Goal: Task Accomplishment & Management: Use online tool/utility

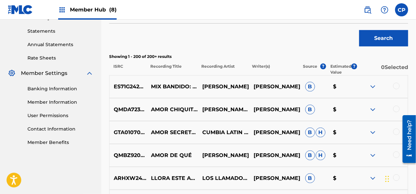
scroll to position [122, 0]
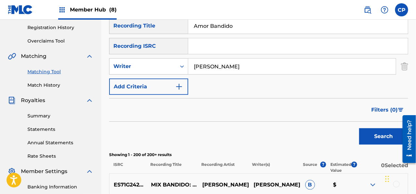
drag, startPoint x: 232, startPoint y: 25, endPoint x: 195, endPoint y: 23, distance: 37.6
click at [195, 23] on input "Amor Bandido" at bounding box center [297, 26] width 219 height 16
paste input "De Cristal"
click at [376, 134] on button "Search" at bounding box center [383, 136] width 49 height 16
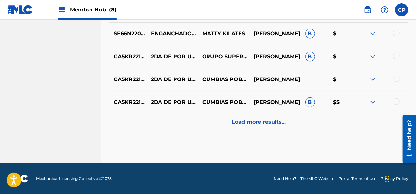
click at [258, 119] on p "Load more results..." at bounding box center [259, 122] width 54 height 8
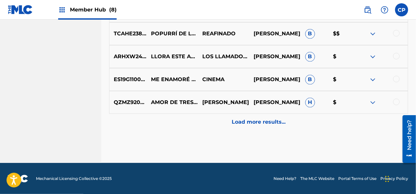
click at [258, 119] on p "Load more results..." at bounding box center [259, 122] width 54 height 8
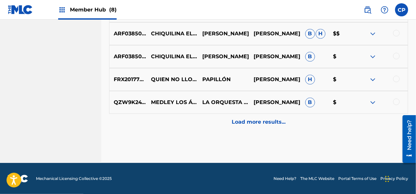
click at [258, 119] on p "Load more results..." at bounding box center [259, 122] width 54 height 8
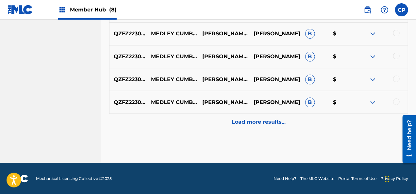
click at [258, 119] on p "Load more results..." at bounding box center [259, 122] width 54 height 8
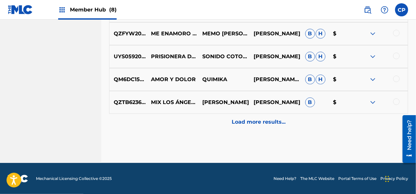
click at [258, 119] on p "Load more results..." at bounding box center [259, 122] width 54 height 8
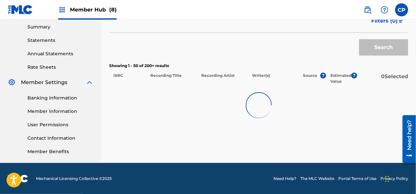
scroll to position [1325, 0]
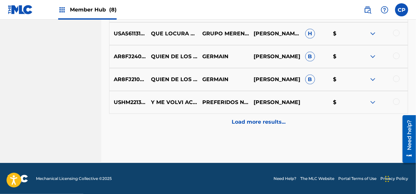
click at [258, 119] on p "Load more results..." at bounding box center [259, 122] width 54 height 8
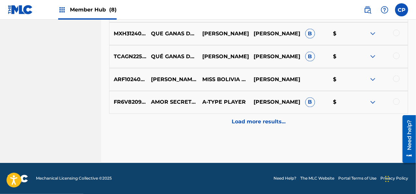
click at [258, 119] on p "Load more results..." at bounding box center [259, 122] width 54 height 8
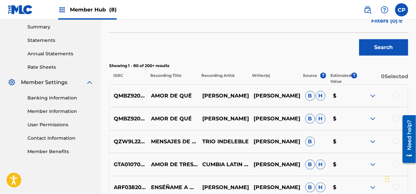
scroll to position [1782, 0]
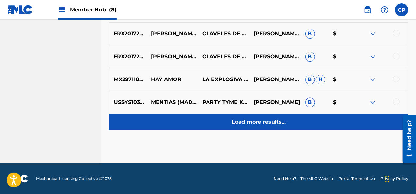
click at [235, 124] on p "Load more results..." at bounding box center [259, 122] width 54 height 8
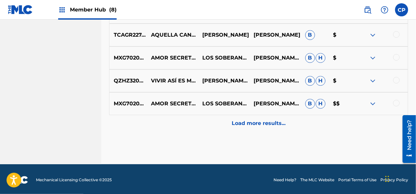
scroll to position [2239, 0]
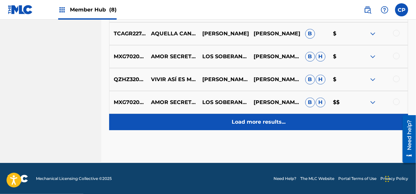
click at [255, 124] on p "Load more results..." at bounding box center [259, 122] width 54 height 8
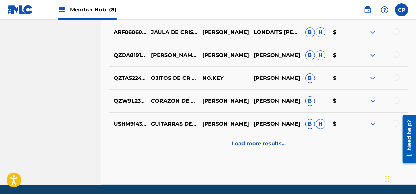
scroll to position [2468, 0]
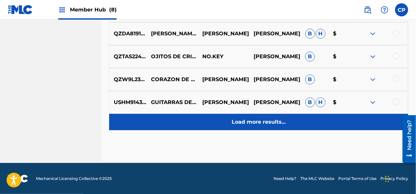
click at [261, 124] on p "Load more results..." at bounding box center [259, 122] width 54 height 8
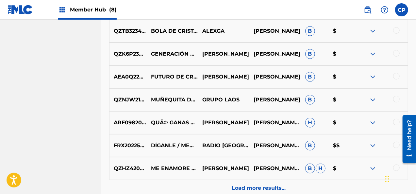
scroll to position [2631, 0]
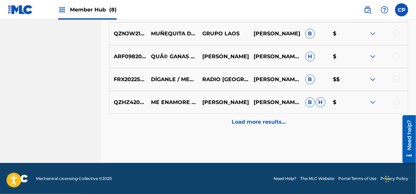
click at [261, 124] on p "Load more results..." at bounding box center [259, 122] width 54 height 8
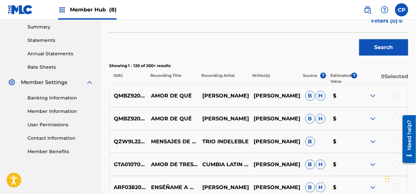
scroll to position [2696, 0]
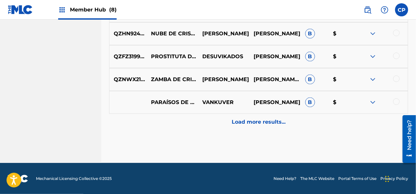
click at [266, 120] on p "Load more results..." at bounding box center [259, 122] width 54 height 8
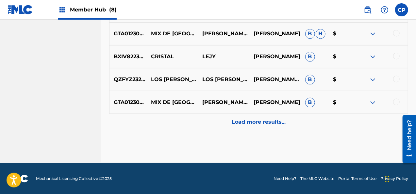
click at [266, 120] on p "Load more results..." at bounding box center [259, 122] width 54 height 8
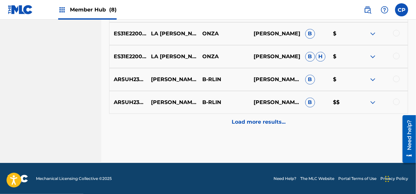
click at [266, 120] on p "Load more results..." at bounding box center [259, 122] width 54 height 8
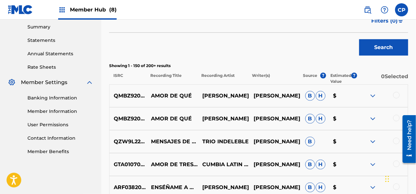
scroll to position [3382, 0]
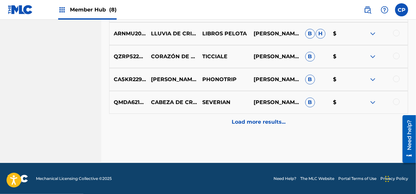
click at [266, 120] on p "Load more results..." at bounding box center [259, 122] width 54 height 8
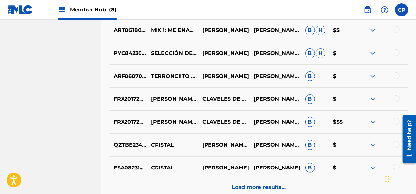
scroll to position [3807, 0]
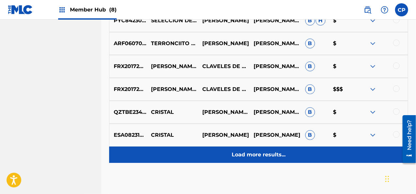
click at [263, 151] on p "Load more results..." at bounding box center [259, 155] width 54 height 8
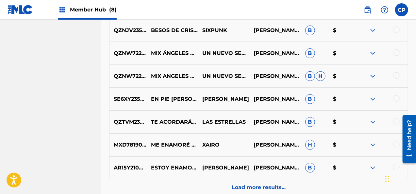
scroll to position [4068, 0]
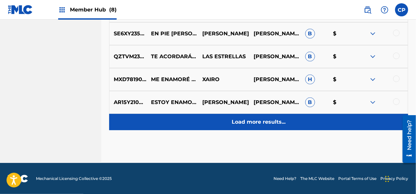
click at [263, 126] on div "Load more results..." at bounding box center [258, 122] width 299 height 16
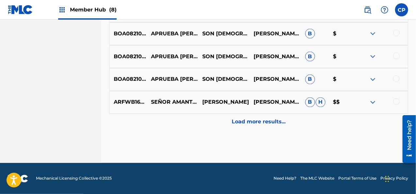
click at [264, 126] on div "Load more results..." at bounding box center [258, 122] width 299 height 16
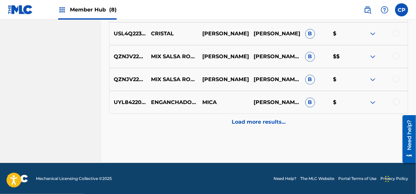
click at [264, 126] on div "Load more results..." at bounding box center [258, 122] width 299 height 16
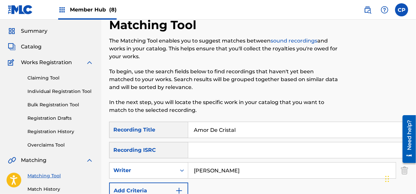
scroll to position [84, 0]
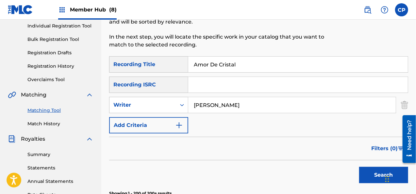
drag, startPoint x: 246, startPoint y: 66, endPoint x: 189, endPoint y: 75, distance: 57.7
click at [189, 75] on div "SearchWithCriteria0872b43f-42bc-4e93-b571-6b3a525c288a Recording Title Amor De …" at bounding box center [258, 94] width 299 height 77
paste input "Novela"
type input "Amor De Novela"
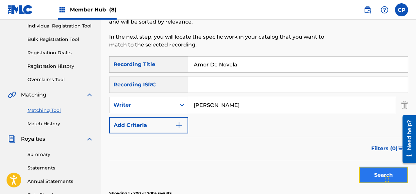
click at [372, 169] on button "Search" at bounding box center [383, 175] width 49 height 16
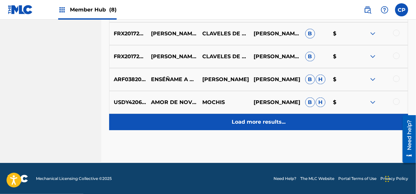
click at [194, 122] on div "Load more results..." at bounding box center [258, 122] width 299 height 16
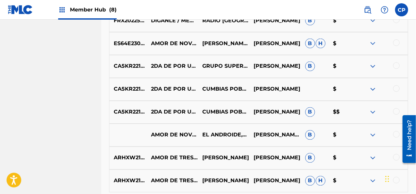
scroll to position [574, 0]
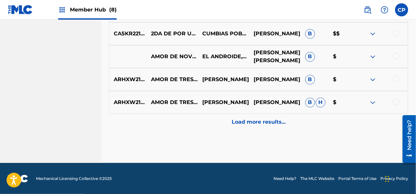
click at [261, 124] on p "Load more results..." at bounding box center [259, 122] width 54 height 8
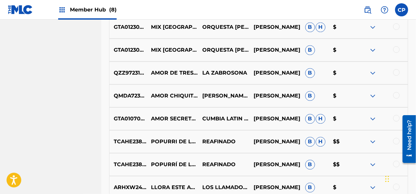
scroll to position [802, 0]
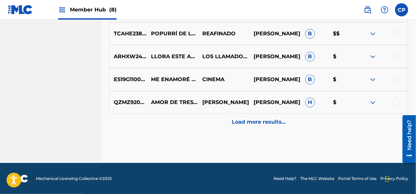
click at [261, 124] on p "Load more results..." at bounding box center [259, 122] width 54 height 8
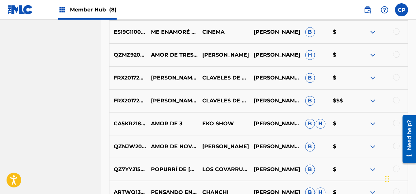
scroll to position [965, 0]
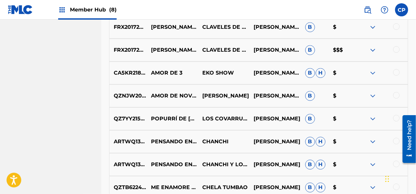
click at [396, 96] on div at bounding box center [396, 95] width 7 height 7
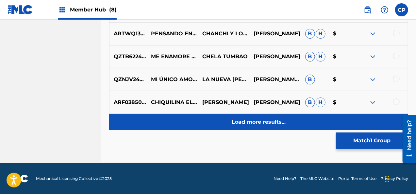
click at [261, 122] on p "Load more results..." at bounding box center [259, 122] width 54 height 8
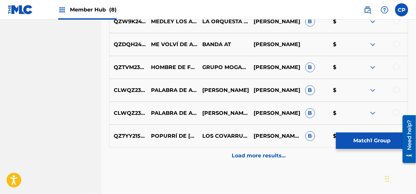
scroll to position [1292, 0]
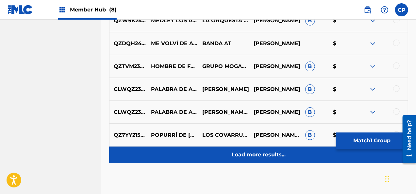
click at [264, 156] on p "Load more results..." at bounding box center [259, 155] width 54 height 8
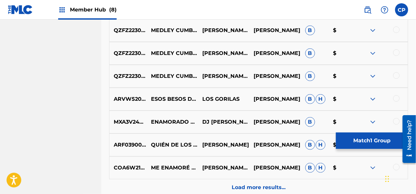
scroll to position [1553, 0]
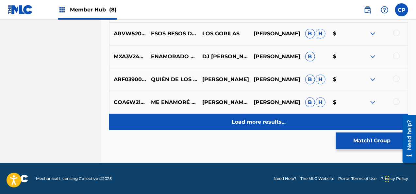
click at [198, 126] on div "Load more results..." at bounding box center [258, 122] width 299 height 16
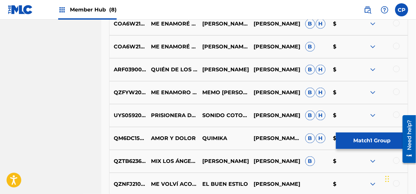
scroll to position [1684, 0]
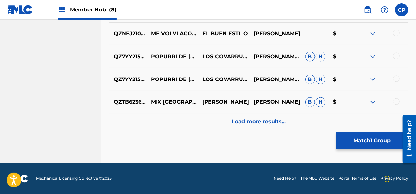
click at [207, 119] on div "Load more results..." at bounding box center [258, 122] width 299 height 16
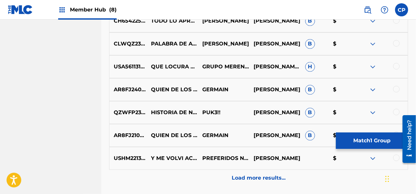
scroll to position [1978, 0]
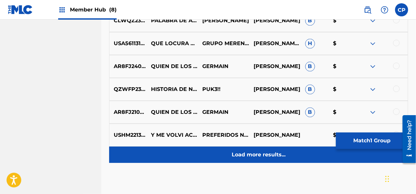
click at [257, 149] on div "Load more results..." at bounding box center [258, 154] width 299 height 16
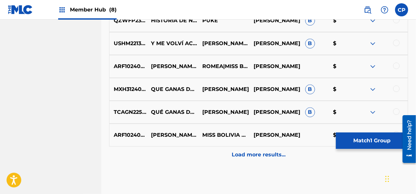
scroll to position [2239, 0]
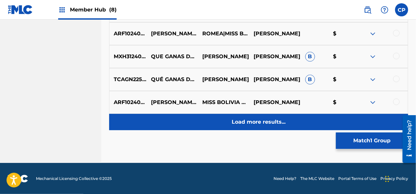
click at [268, 119] on p "Load more results..." at bounding box center [259, 122] width 54 height 8
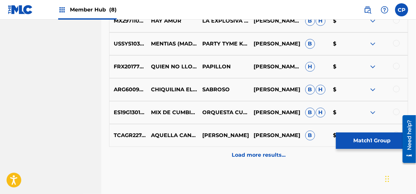
scroll to position [2435, 0]
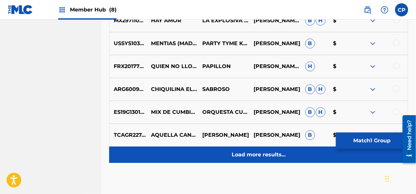
click at [271, 157] on p "Load more results..." at bounding box center [259, 155] width 54 height 8
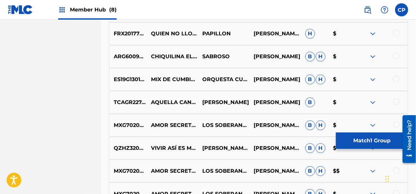
scroll to position [2533, 0]
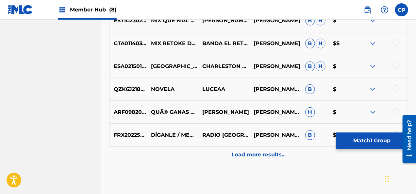
click at [271, 157] on p "Load more results..." at bounding box center [259, 155] width 54 height 8
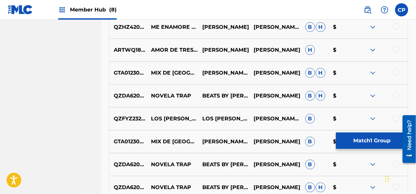
scroll to position [2892, 0]
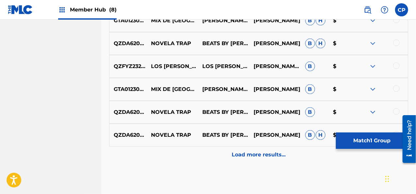
click at [271, 157] on p "Load more results..." at bounding box center [259, 155] width 54 height 8
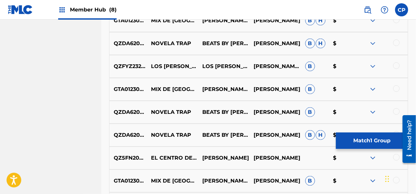
scroll to position [2990, 0]
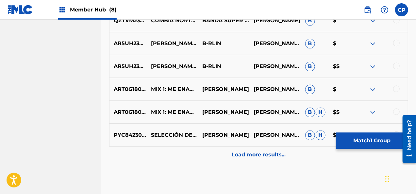
click at [271, 157] on p "Load more results..." at bounding box center [259, 155] width 54 height 8
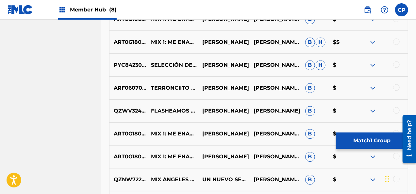
scroll to position [3219, 0]
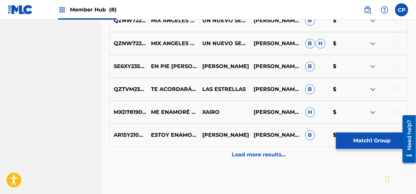
click at [271, 157] on p "Load more results..." at bounding box center [259, 155] width 54 height 8
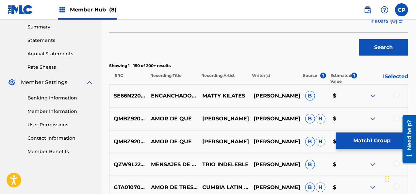
scroll to position [3350, 0]
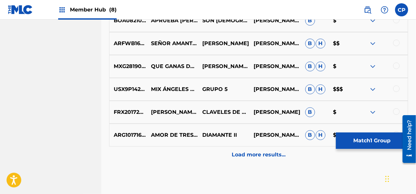
click at [271, 157] on p "Load more results..." at bounding box center [259, 155] width 54 height 8
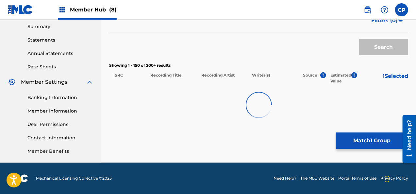
scroll to position [211, 0]
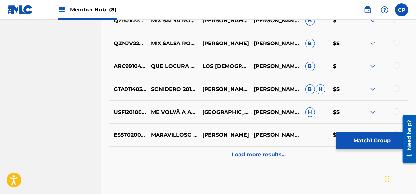
click at [271, 157] on p "Load more results..." at bounding box center [259, 155] width 54 height 8
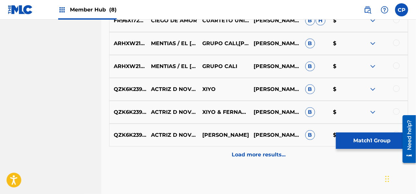
click at [271, 157] on p "Load more results..." at bounding box center [259, 155] width 54 height 8
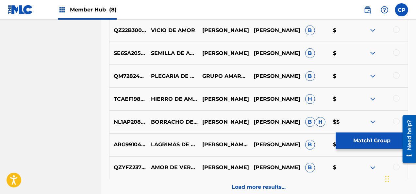
scroll to position [4264, 0]
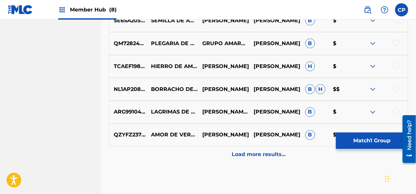
click at [271, 157] on p "Load more results..." at bounding box center [259, 155] width 54 height 8
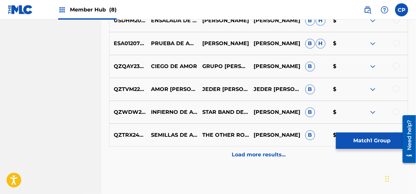
click at [271, 157] on p "Load more results..." at bounding box center [259, 155] width 54 height 8
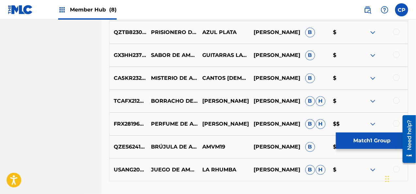
scroll to position [4689, 0]
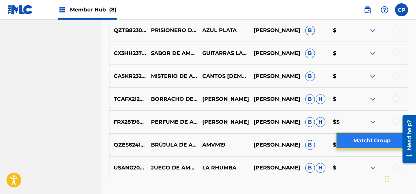
click at [356, 146] on button "Match 1 Group" at bounding box center [372, 140] width 72 height 16
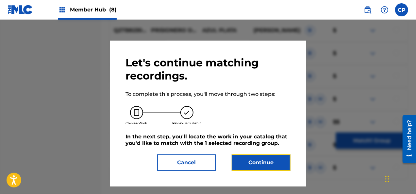
click at [278, 164] on button "Continue" at bounding box center [261, 162] width 59 height 16
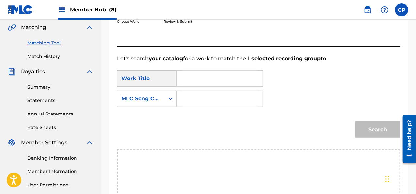
scroll to position [146, 0]
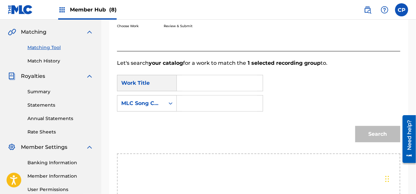
click at [207, 77] on input "Search Form" at bounding box center [219, 83] width 75 height 16
paste input "Amor De Novela"
type input "Amor De Novela"
click at [170, 105] on icon "Search Form" at bounding box center [170, 103] width 7 height 7
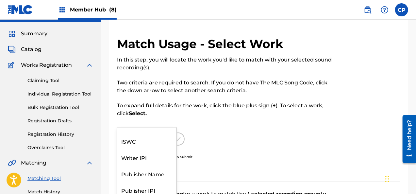
scroll to position [0, 0]
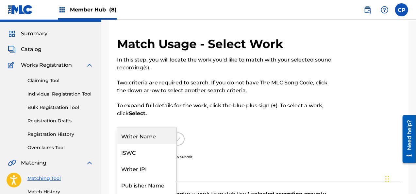
click at [165, 136] on div "Writer Name" at bounding box center [146, 135] width 59 height 16
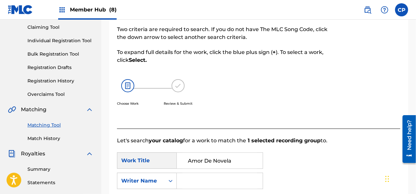
scroll to position [114, 0]
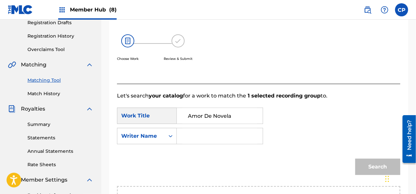
click at [218, 138] on input "Search Form" at bounding box center [219, 136] width 75 height 16
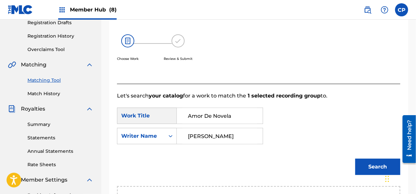
scroll to position [146, 0]
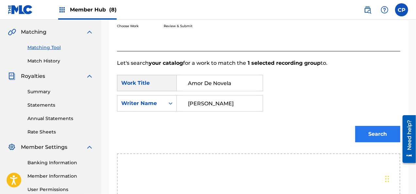
type input "[PERSON_NAME]"
click at [368, 134] on button "Search" at bounding box center [377, 134] width 45 height 16
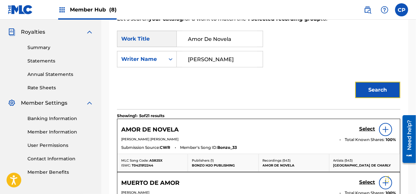
scroll to position [212, 0]
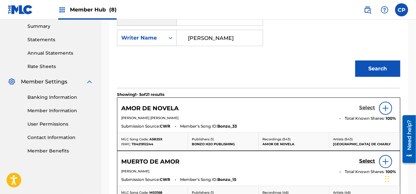
click at [370, 107] on h5 "Select" at bounding box center [367, 108] width 16 height 6
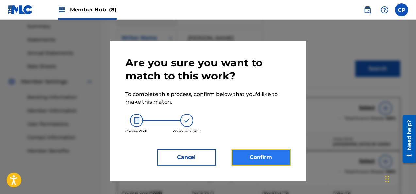
click at [252, 160] on button "Confirm" at bounding box center [261, 157] width 59 height 16
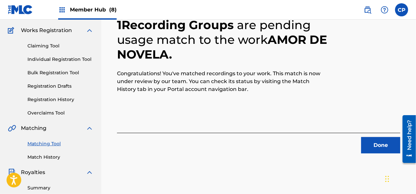
scroll to position [48, 0]
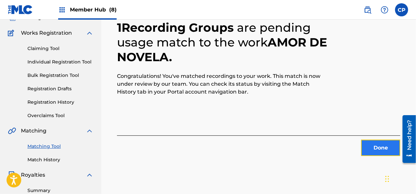
click at [385, 150] on button "Done" at bounding box center [380, 147] width 39 height 16
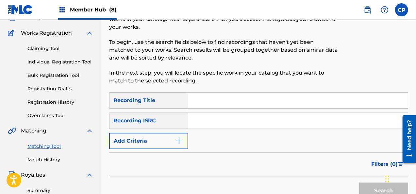
click at [215, 102] on input "Search Form" at bounding box center [297, 100] width 219 height 16
paste input "Amor De Tres"
type input "Amor De Tres"
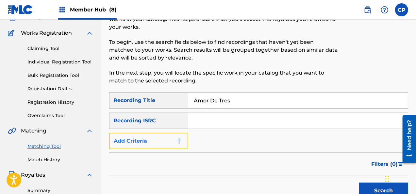
click at [177, 144] on img "Search Form" at bounding box center [179, 141] width 8 height 8
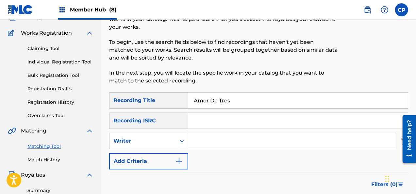
click at [193, 137] on input "Search Form" at bounding box center [291, 141] width 207 height 16
type input "[PERSON_NAME]"
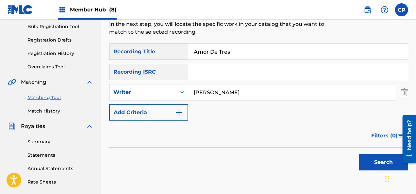
scroll to position [113, 0]
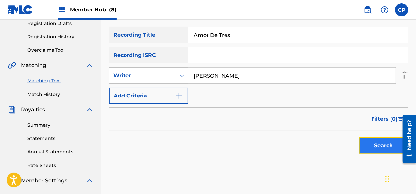
click at [371, 139] on button "Search" at bounding box center [383, 145] width 49 height 16
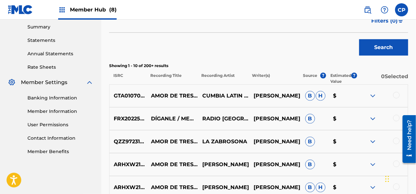
scroll to position [244, 0]
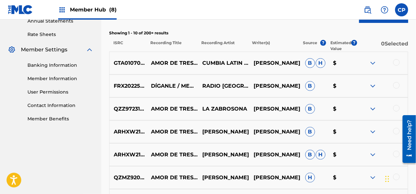
click at [395, 63] on div at bounding box center [396, 62] width 7 height 7
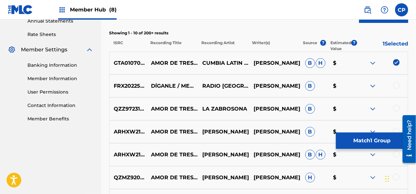
click at [395, 107] on div at bounding box center [396, 108] width 7 height 7
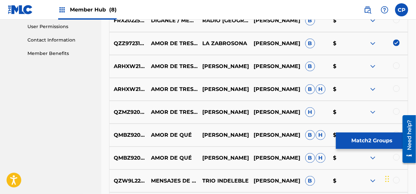
click at [398, 67] on div at bounding box center [396, 65] width 7 height 7
click at [395, 88] on div at bounding box center [396, 88] width 7 height 7
click at [395, 111] on div at bounding box center [396, 111] width 7 height 7
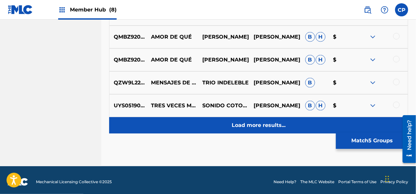
click at [233, 121] on p "Load more results..." at bounding box center [259, 125] width 54 height 8
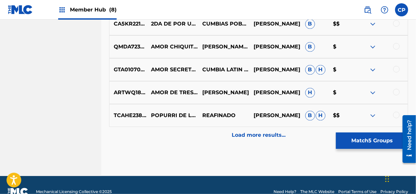
scroll to position [636, 0]
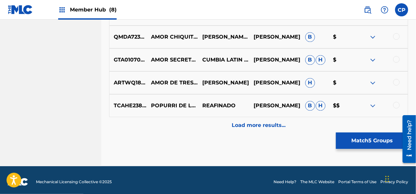
click at [398, 81] on div at bounding box center [396, 82] width 7 height 7
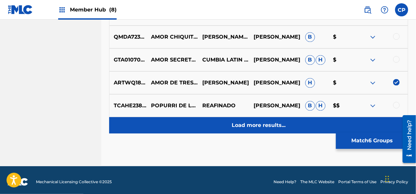
click at [297, 128] on div "Load more results..." at bounding box center [258, 125] width 299 height 16
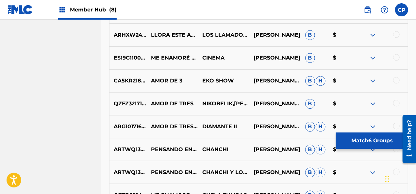
scroll to position [766, 0]
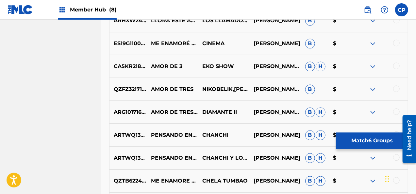
click at [397, 111] on div at bounding box center [396, 111] width 7 height 7
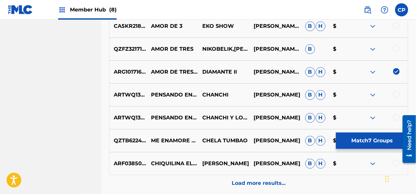
scroll to position [832, 0]
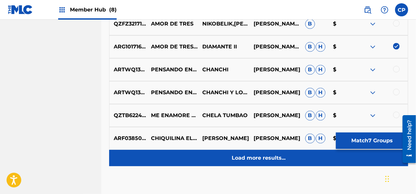
click at [261, 164] on div "Load more results..." at bounding box center [258, 158] width 299 height 16
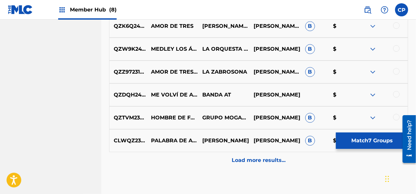
scroll to position [1060, 0]
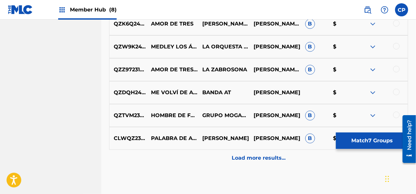
click at [397, 70] on div at bounding box center [396, 69] width 7 height 7
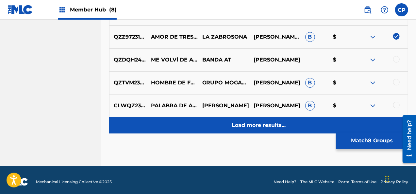
click at [312, 129] on div "Load more results..." at bounding box center [258, 125] width 299 height 16
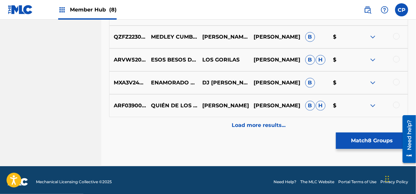
click at [312, 129] on div "Load more results..." at bounding box center [258, 125] width 299 height 16
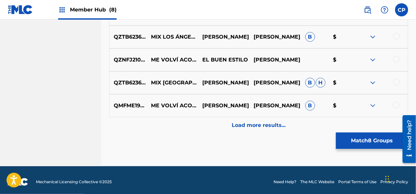
click at [312, 129] on div "Load more results..." at bounding box center [258, 125] width 299 height 16
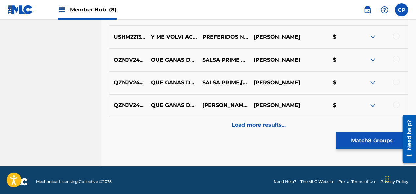
click at [312, 129] on div "Load more results..." at bounding box center [258, 125] width 299 height 16
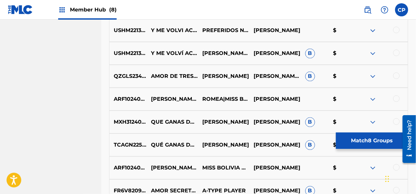
scroll to position [1877, 0]
click at [397, 76] on div at bounding box center [396, 75] width 7 height 7
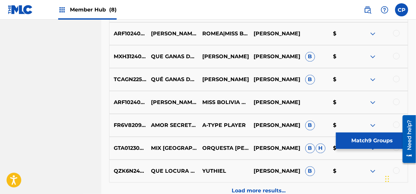
scroll to position [1975, 0]
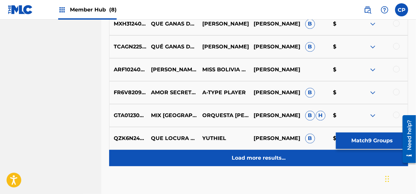
click at [285, 153] on div "Load more results..." at bounding box center [258, 158] width 299 height 16
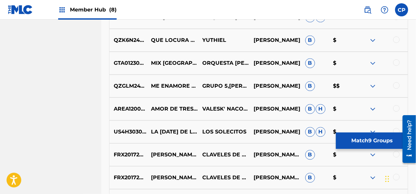
scroll to position [2138, 0]
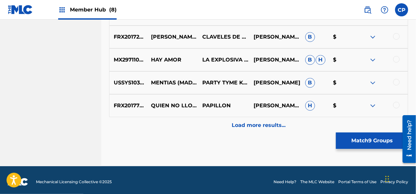
click at [288, 121] on div "Load more results..." at bounding box center [258, 125] width 299 height 16
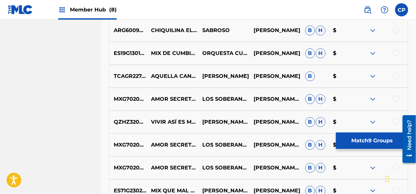
scroll to position [2367, 0]
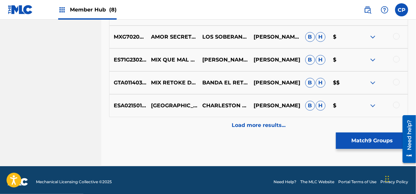
click at [288, 121] on div "Load more results..." at bounding box center [258, 125] width 299 height 16
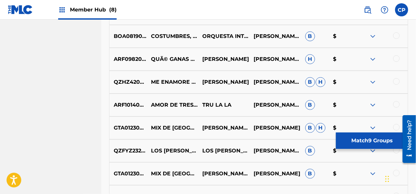
scroll to position [2563, 0]
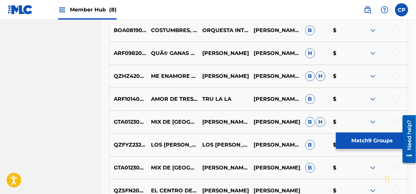
click at [398, 100] on div at bounding box center [396, 98] width 7 height 7
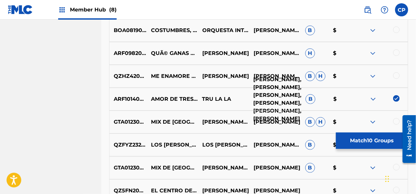
scroll to position [2661, 0]
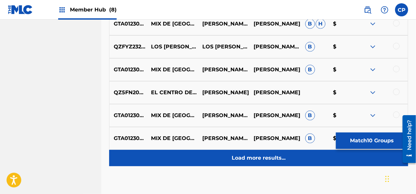
click at [263, 152] on div "Load more results..." at bounding box center [258, 158] width 299 height 16
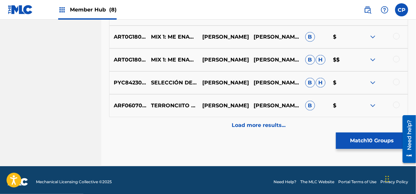
click at [281, 132] on div "Load more results..." at bounding box center [258, 125] width 299 height 16
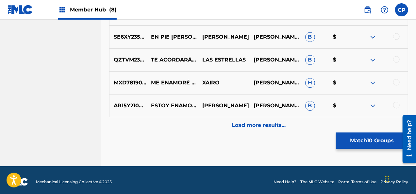
click at [293, 119] on div "Load more results..." at bounding box center [258, 125] width 299 height 16
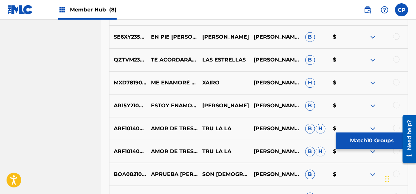
scroll to position [3216, 0]
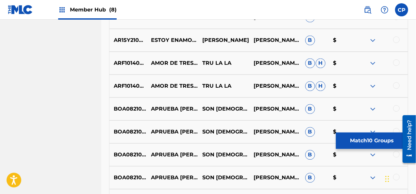
click at [394, 63] on div at bounding box center [396, 62] width 7 height 7
click at [398, 85] on div at bounding box center [396, 85] width 7 height 7
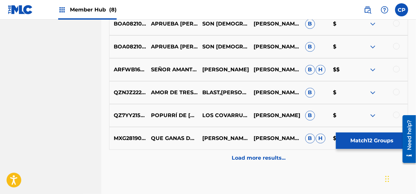
scroll to position [3379, 0]
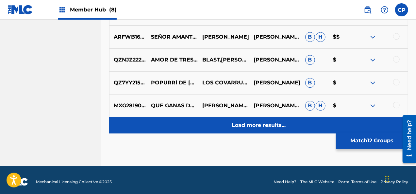
click at [346, 124] on div "Load more results..." at bounding box center [258, 125] width 299 height 16
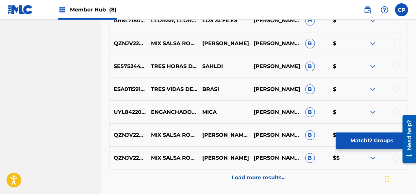
scroll to position [3608, 0]
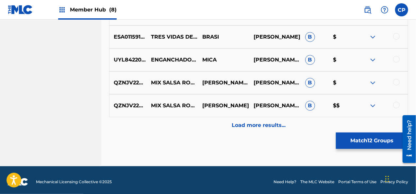
click at [352, 97] on div "QZNJV2201106 MIX SALSA ROMANTICA: QUE LOCURA ENAMORARME DE TI / UN MONTÓN DE ES…" at bounding box center [258, 105] width 299 height 23
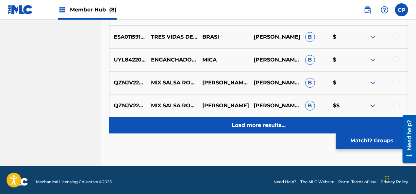
click at [347, 124] on div "Load more results..." at bounding box center [258, 125] width 299 height 16
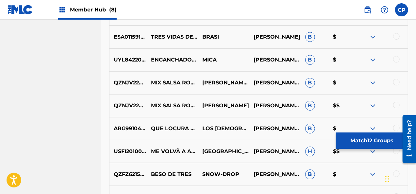
scroll to position [3673, 0]
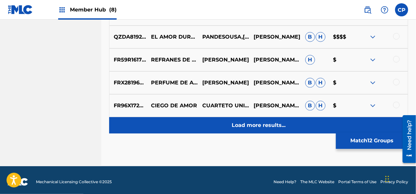
click at [302, 130] on div "Load more results..." at bounding box center [258, 125] width 299 height 16
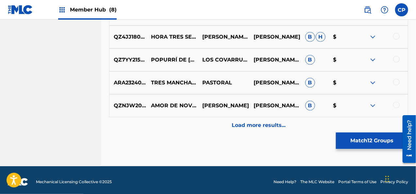
click at [302, 130] on div "Load more results..." at bounding box center [258, 125] width 299 height 16
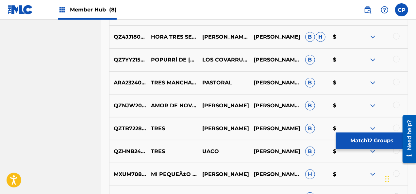
scroll to position [4130, 0]
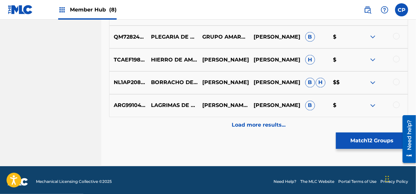
click at [302, 130] on div "Load more results..." at bounding box center [258, 125] width 299 height 16
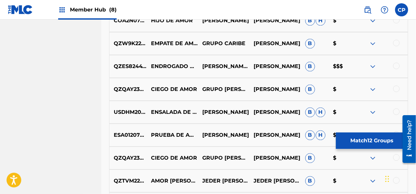
scroll to position [4489, 0]
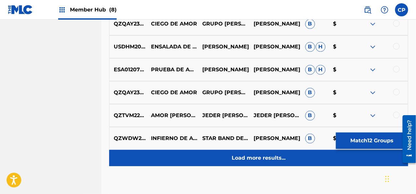
click at [288, 153] on div "Load more results..." at bounding box center [258, 158] width 299 height 16
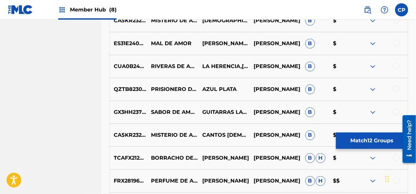
scroll to position [4718, 0]
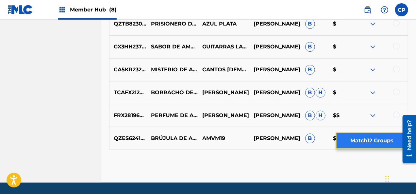
click at [348, 138] on button "Match 12 Groups" at bounding box center [372, 140] width 72 height 16
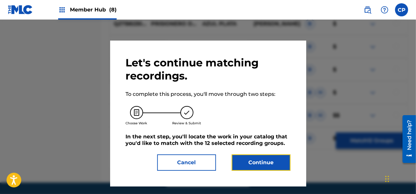
click at [272, 165] on button "Continue" at bounding box center [261, 162] width 59 height 16
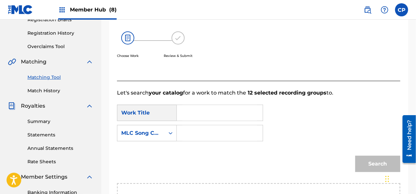
scroll to position [114, 0]
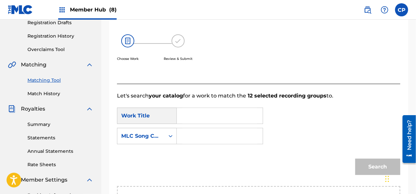
click at [210, 110] on input "Search Form" at bounding box center [219, 116] width 75 height 16
paste input "Amor De Tres"
type input "Amor De Tres"
click at [167, 135] on icon "Search Form" at bounding box center [170, 136] width 7 height 7
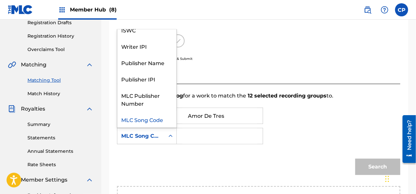
scroll to position [0, 0]
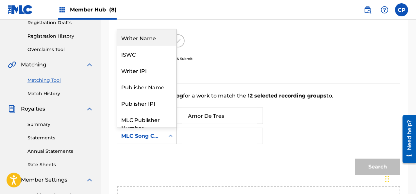
click at [155, 39] on div "Writer Name" at bounding box center [146, 37] width 59 height 16
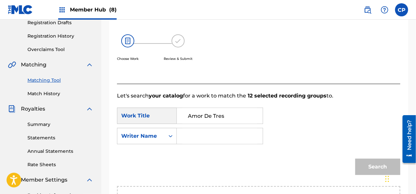
click at [218, 138] on input "Search Form" at bounding box center [219, 136] width 75 height 16
type input "Ale"
click at [213, 122] on input "Amor De Tres" at bounding box center [219, 116] width 75 height 16
type input "Amor De Tres"
click at [236, 138] on input "Ale" at bounding box center [219, 136] width 75 height 16
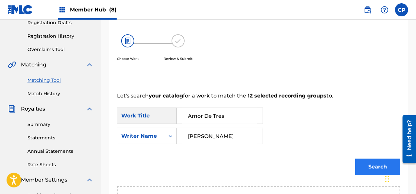
type input "[PERSON_NAME]"
click at [370, 165] on button "Search" at bounding box center [377, 166] width 45 height 16
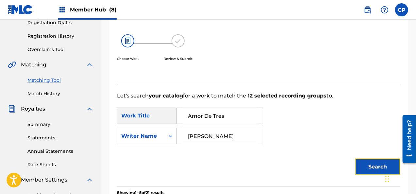
scroll to position [179, 0]
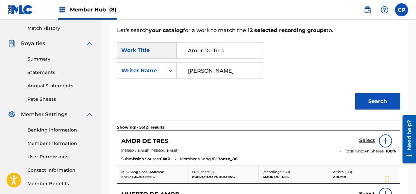
click at [369, 141] on h5 "Select" at bounding box center [367, 140] width 16 height 6
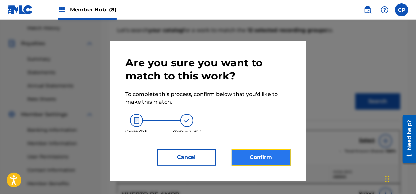
click at [270, 158] on button "Confirm" at bounding box center [261, 157] width 59 height 16
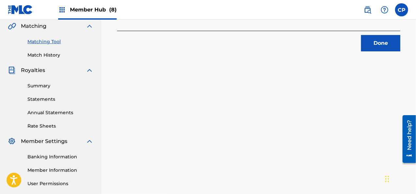
scroll to position [146, 0]
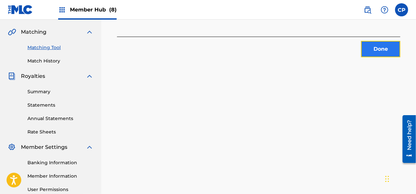
click at [376, 47] on button "Done" at bounding box center [380, 49] width 39 height 16
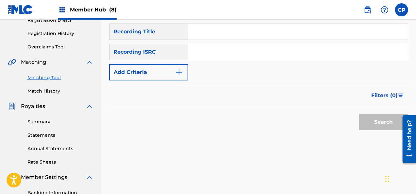
scroll to position [81, 0]
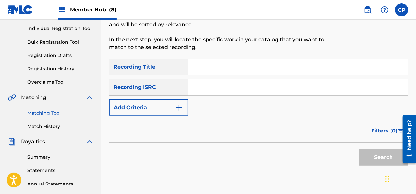
click at [219, 61] on input "Search Form" at bounding box center [297, 67] width 219 height 16
paste input "Amor Imposible"
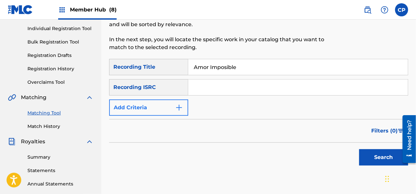
type input "Amor Imposible"
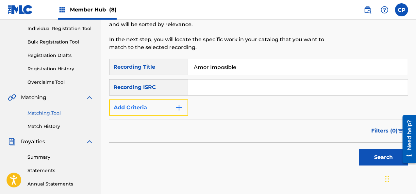
click at [185, 108] on button "Add Criteria" at bounding box center [148, 107] width 79 height 16
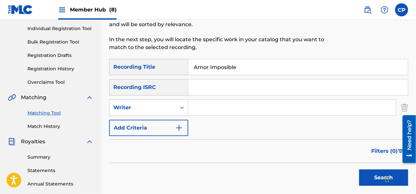
click at [194, 107] on input "Search Form" at bounding box center [291, 108] width 207 height 16
type input "[PERSON_NAME]"
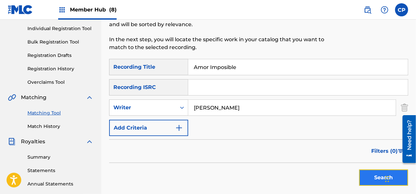
click at [364, 178] on button "Search" at bounding box center [383, 177] width 49 height 16
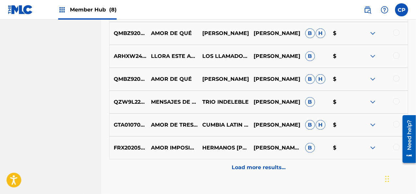
scroll to position [375, 0]
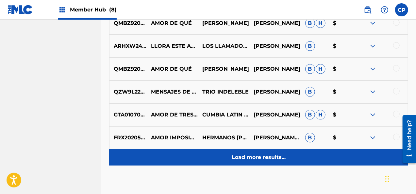
click at [263, 158] on p "Load more results..." at bounding box center [259, 157] width 54 height 8
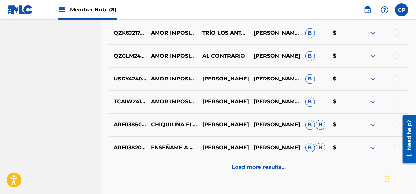
scroll to position [604, 0]
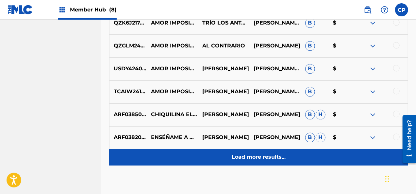
click at [279, 158] on p "Load more results..." at bounding box center [259, 157] width 54 height 8
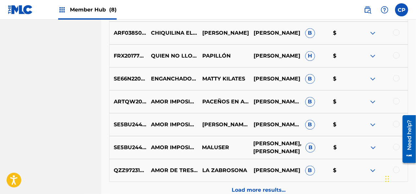
scroll to position [865, 0]
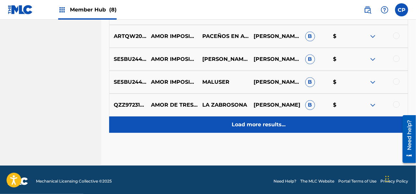
click at [275, 125] on p "Load more results..." at bounding box center [259, 125] width 54 height 8
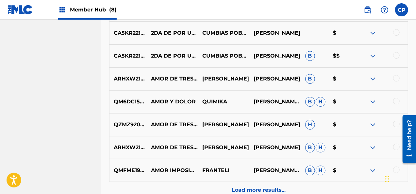
scroll to position [1061, 0]
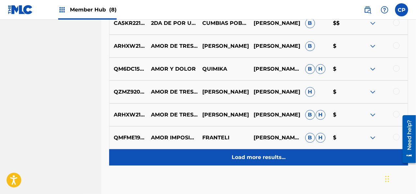
click at [313, 156] on div "Load more results..." at bounding box center [258, 157] width 299 height 16
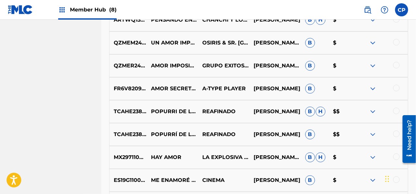
scroll to position [1289, 0]
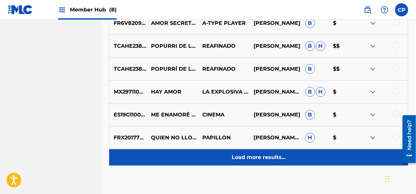
click at [306, 158] on div "Load more results..." at bounding box center [258, 157] width 299 height 16
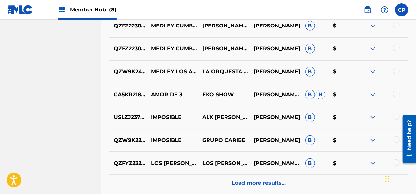
scroll to position [1518, 0]
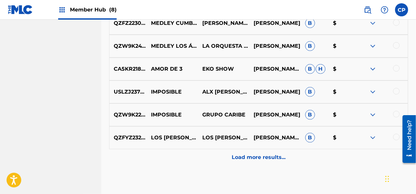
click at [306, 158] on div "Load more results..." at bounding box center [258, 157] width 299 height 16
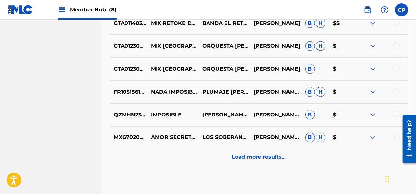
scroll to position [1779, 0]
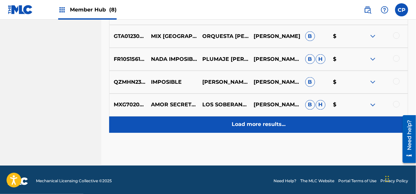
click at [259, 120] on div "Load more results..." at bounding box center [258, 124] width 299 height 16
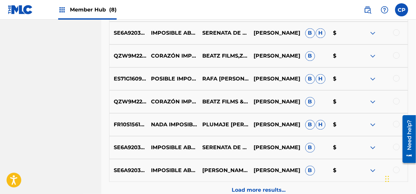
scroll to position [2008, 0]
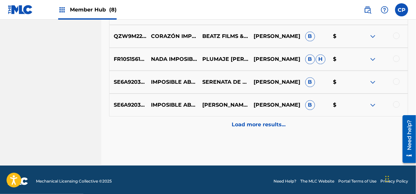
click at [259, 120] on div "Load more results..." at bounding box center [258, 124] width 299 height 16
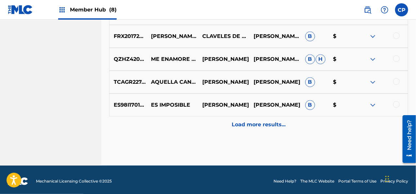
click at [259, 120] on div "Load more results..." at bounding box center [258, 124] width 299 height 16
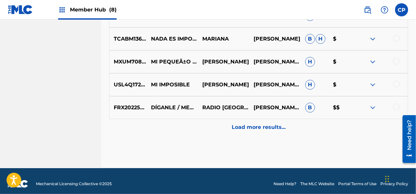
scroll to position [2465, 0]
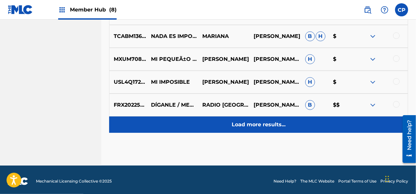
click at [258, 124] on p "Load more results..." at bounding box center [259, 125] width 54 height 8
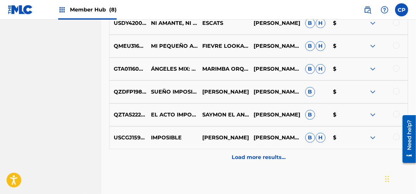
scroll to position [2694, 0]
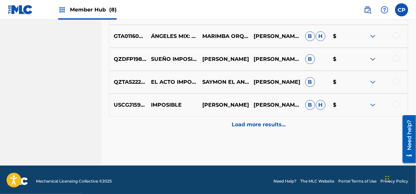
click at [258, 124] on p "Load more results..." at bounding box center [259, 125] width 54 height 8
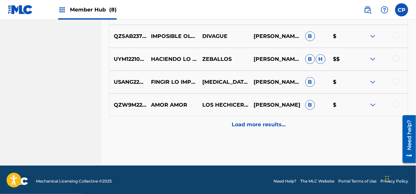
click at [258, 124] on p "Load more results..." at bounding box center [259, 125] width 54 height 8
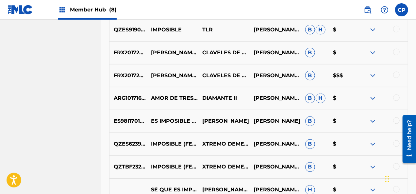
scroll to position [3086, 0]
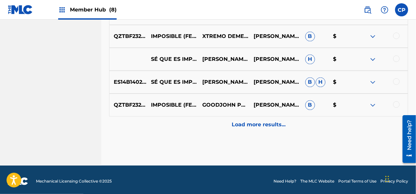
click at [258, 124] on p "Load more results..." at bounding box center [259, 125] width 54 height 8
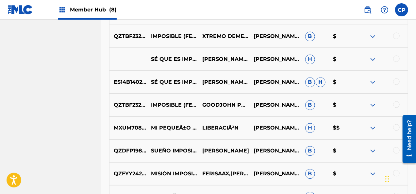
scroll to position [3216, 0]
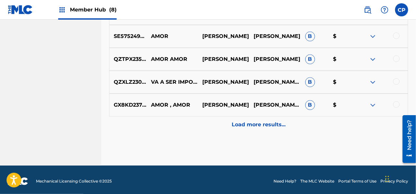
click at [258, 124] on p "Load more results..." at bounding box center [259, 125] width 54 height 8
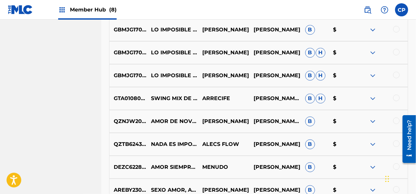
scroll to position [3543, 0]
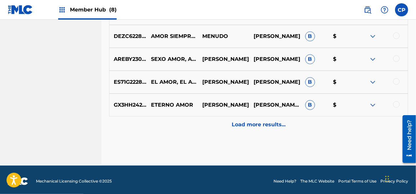
click at [258, 124] on p "Load more results..." at bounding box center [259, 125] width 54 height 8
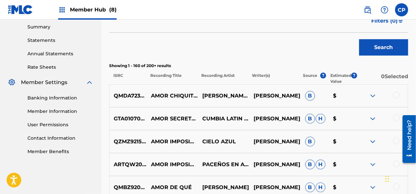
scroll to position [3608, 0]
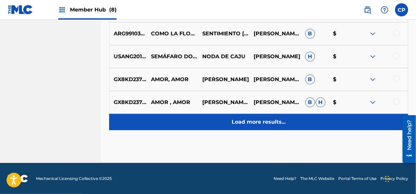
click at [258, 124] on p "Load more results..." at bounding box center [259, 122] width 54 height 8
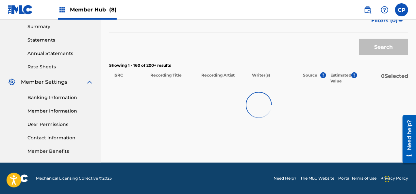
scroll to position [211, 0]
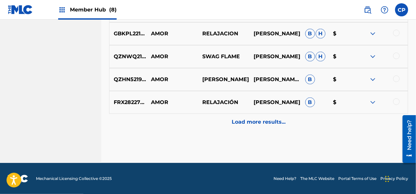
click at [258, 124] on p "Load more results..." at bounding box center [259, 122] width 54 height 8
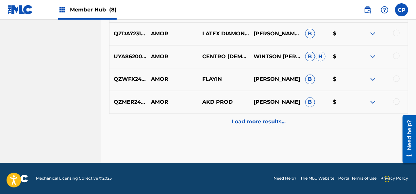
click at [258, 124] on p "Load more results..." at bounding box center [259, 122] width 54 height 8
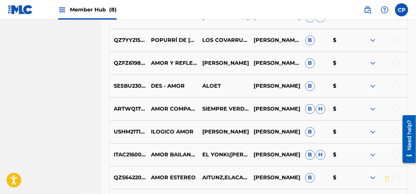
scroll to position [4525, 0]
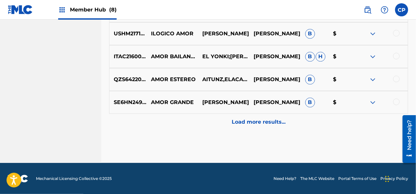
click at [258, 124] on p "Load more results..." at bounding box center [259, 122] width 54 height 8
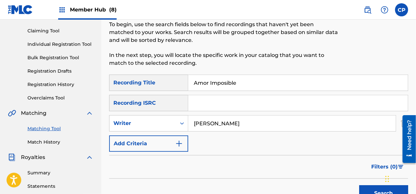
scroll to position [98, 0]
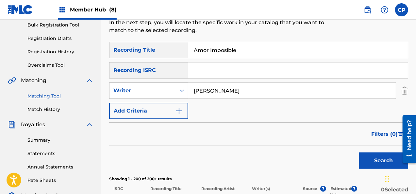
drag, startPoint x: 238, startPoint y: 49, endPoint x: 168, endPoint y: 45, distance: 70.7
click at [168, 45] on div "SearchWithCriteria0872b43f-42bc-4e93-b571-6b3a525c288a Recording Title Amor Imp…" at bounding box center [258, 50] width 299 height 16
paste input "rriba Dormilones"
type input "Arriba Dormilones"
click at [365, 165] on button "Search" at bounding box center [383, 160] width 49 height 16
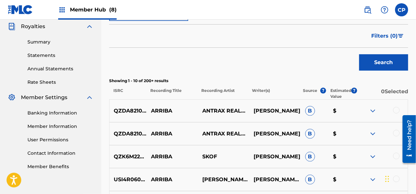
scroll to position [229, 0]
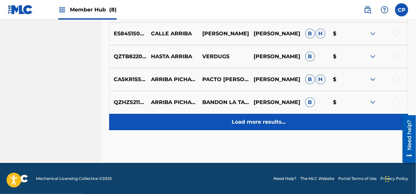
click at [299, 117] on div "Load more results..." at bounding box center [258, 122] width 299 height 16
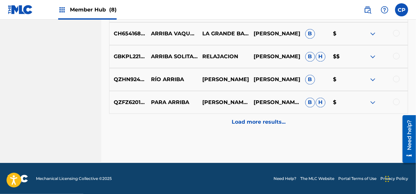
click at [299, 117] on div "Load more results..." at bounding box center [258, 122] width 299 height 16
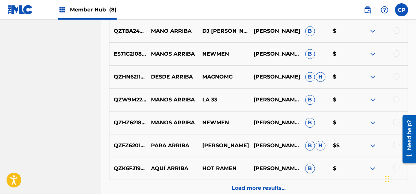
scroll to position [835, 0]
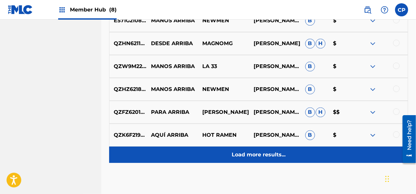
click at [300, 159] on div "Load more results..." at bounding box center [258, 154] width 299 height 16
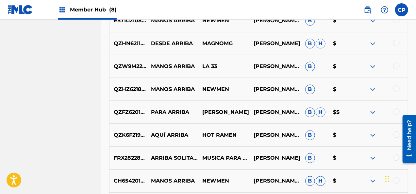
drag, startPoint x: 250, startPoint y: 28, endPoint x: 85, endPoint y: 81, distance: 172.8
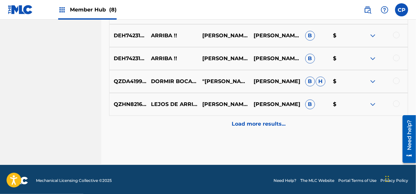
scroll to position [1096, 0]
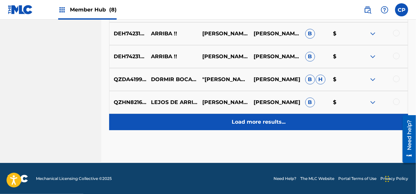
click at [198, 122] on div "Load more results..." at bounding box center [258, 122] width 299 height 16
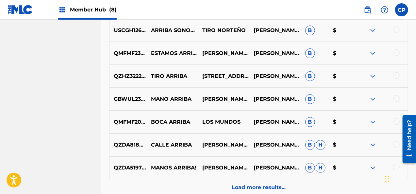
scroll to position [1325, 0]
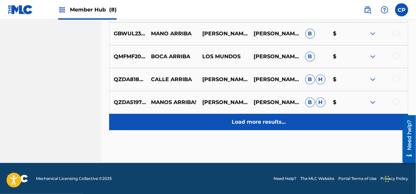
click at [204, 120] on div "Load more results..." at bounding box center [258, 122] width 299 height 16
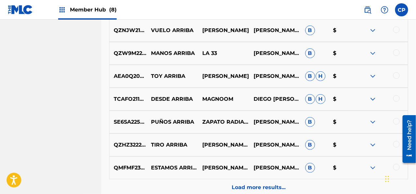
scroll to position [1553, 0]
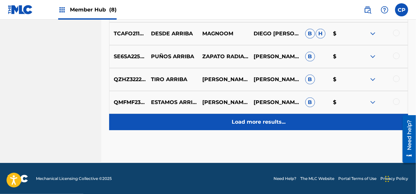
click at [197, 129] on div "Load more results..." at bounding box center [258, 122] width 299 height 16
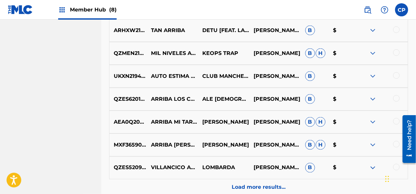
scroll to position [1782, 0]
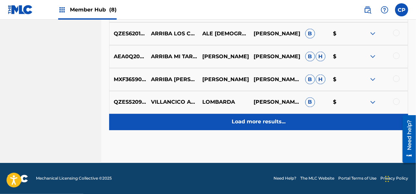
click at [178, 118] on div "Load more results..." at bounding box center [258, 122] width 299 height 16
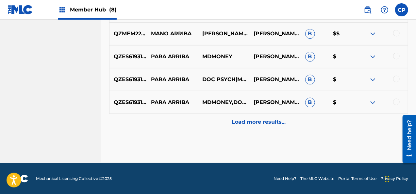
click at [178, 118] on div "Load more results..." at bounding box center [258, 122] width 299 height 16
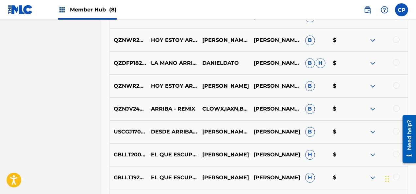
scroll to position [2174, 0]
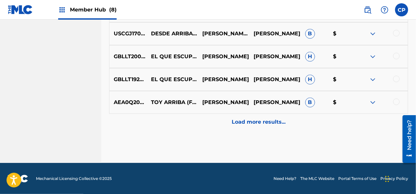
click at [178, 118] on div "Load more results..." at bounding box center [258, 122] width 299 height 16
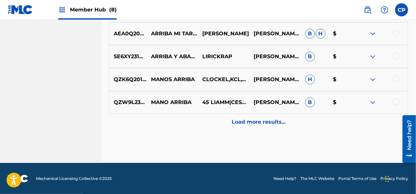
click at [179, 117] on div "Load more results..." at bounding box center [258, 122] width 299 height 16
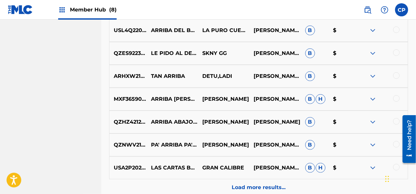
scroll to position [2696, 0]
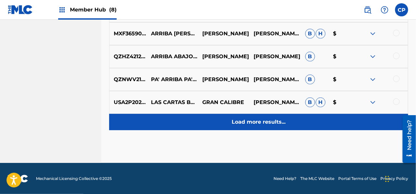
click at [187, 122] on div "Load more results..." at bounding box center [258, 122] width 299 height 16
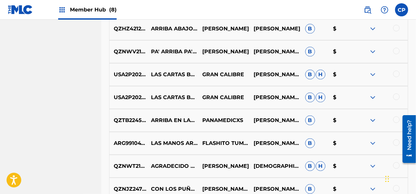
scroll to position [2794, 0]
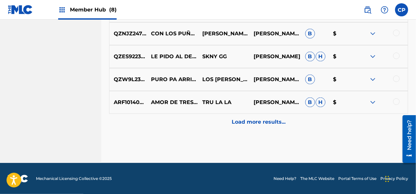
click at [196, 115] on div "Load more results..." at bounding box center [258, 122] width 299 height 16
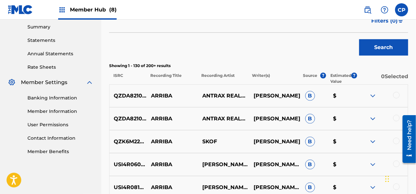
scroll to position [2925, 0]
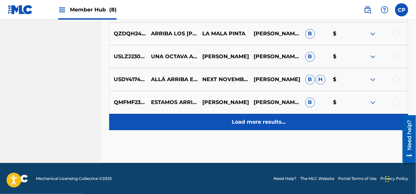
click at [202, 128] on div "Load more results..." at bounding box center [258, 122] width 299 height 16
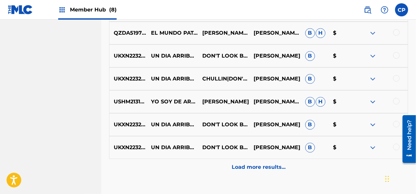
scroll to position [3350, 0]
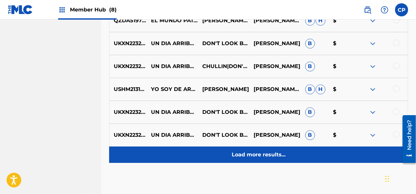
click at [218, 160] on div "Load more results..." at bounding box center [258, 154] width 299 height 16
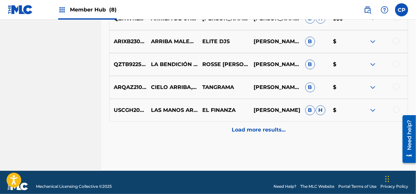
scroll to position [3611, 0]
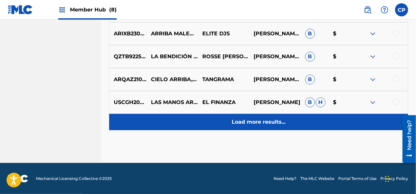
click at [174, 122] on div "Load more results..." at bounding box center [258, 122] width 299 height 16
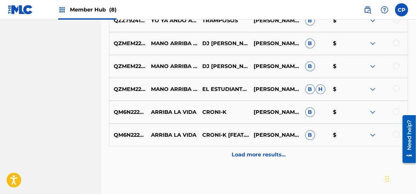
scroll to position [3840, 0]
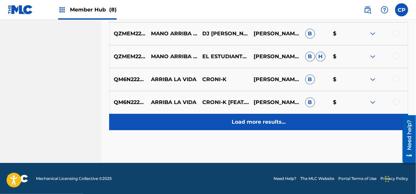
click at [211, 118] on div "Load more results..." at bounding box center [258, 122] width 299 height 16
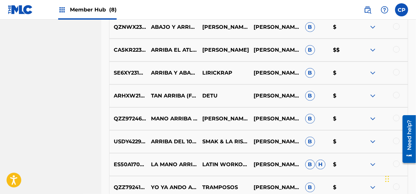
scroll to position [4036, 0]
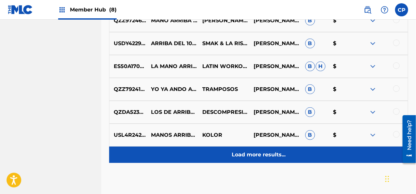
click at [228, 156] on div "Load more results..." at bounding box center [258, 154] width 299 height 16
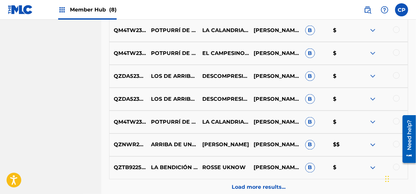
scroll to position [4297, 0]
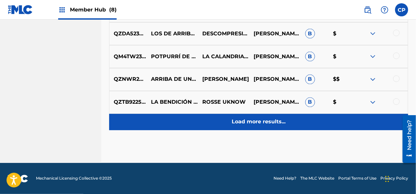
click at [207, 125] on div "Load more results..." at bounding box center [258, 122] width 299 height 16
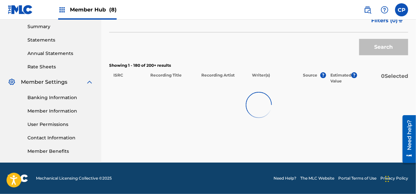
scroll to position [211, 0]
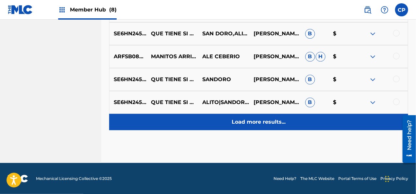
click at [199, 126] on div "Load more results..." at bounding box center [258, 122] width 299 height 16
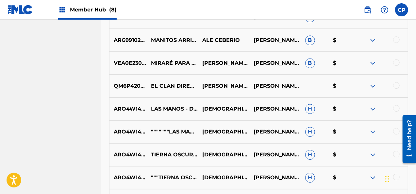
scroll to position [4738, 0]
